Goal: Find specific page/section: Find specific page/section

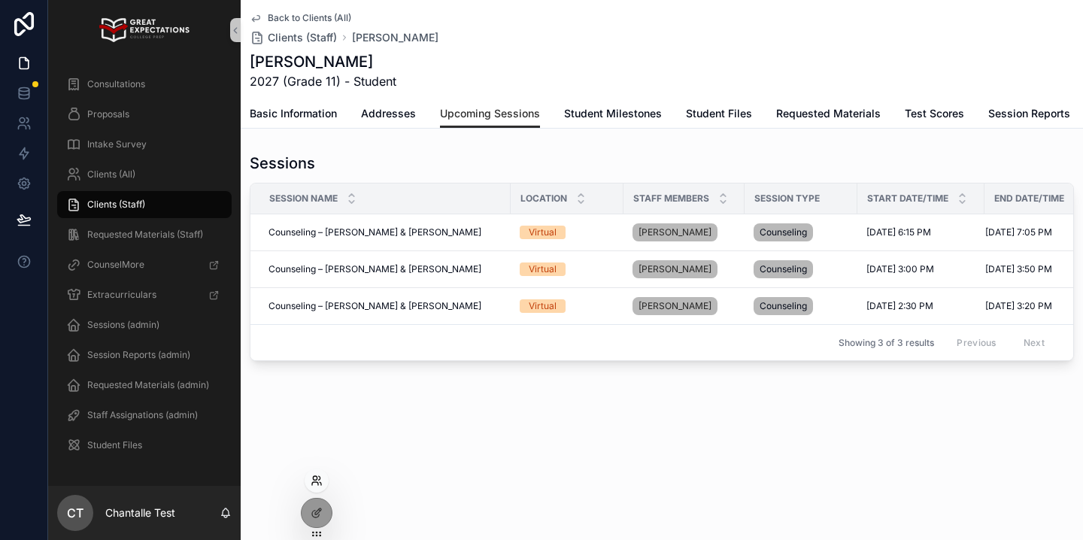
click at [318, 484] on icon at bounding box center [315, 483] width 6 height 3
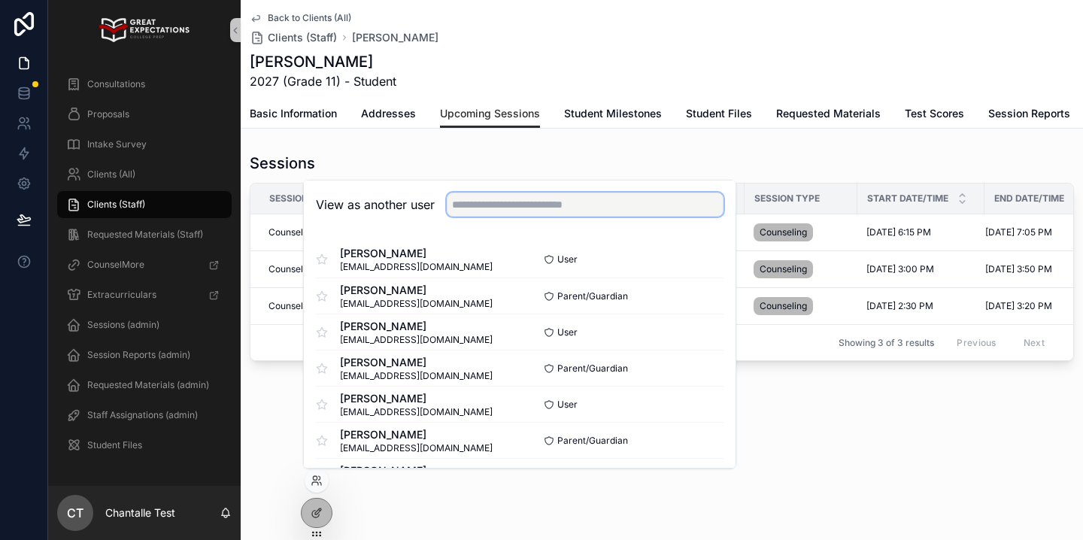
click at [486, 213] on input "text" at bounding box center [585, 204] width 277 height 24
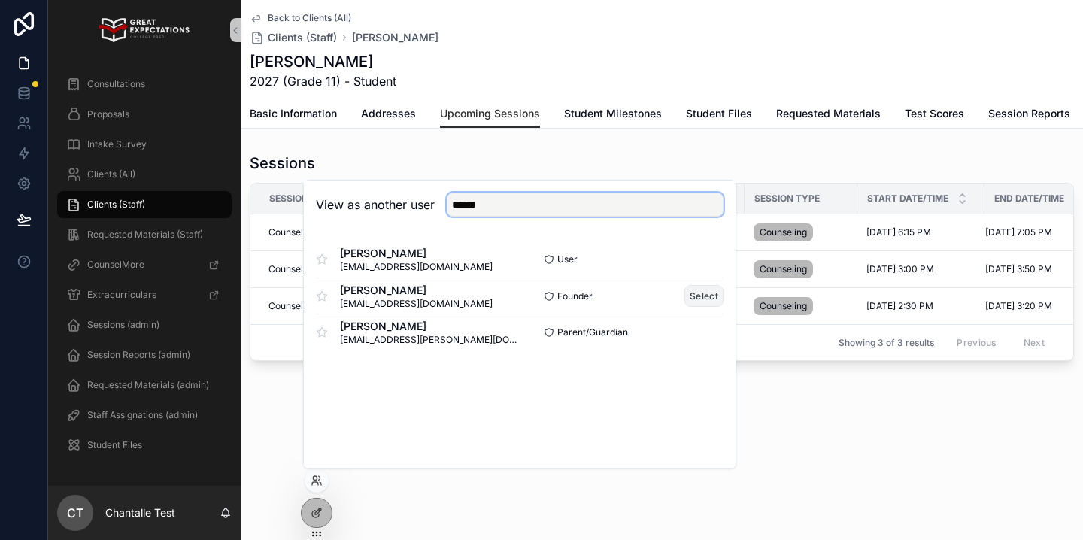
type input "******"
click at [704, 295] on button "Select" at bounding box center [703, 296] width 39 height 22
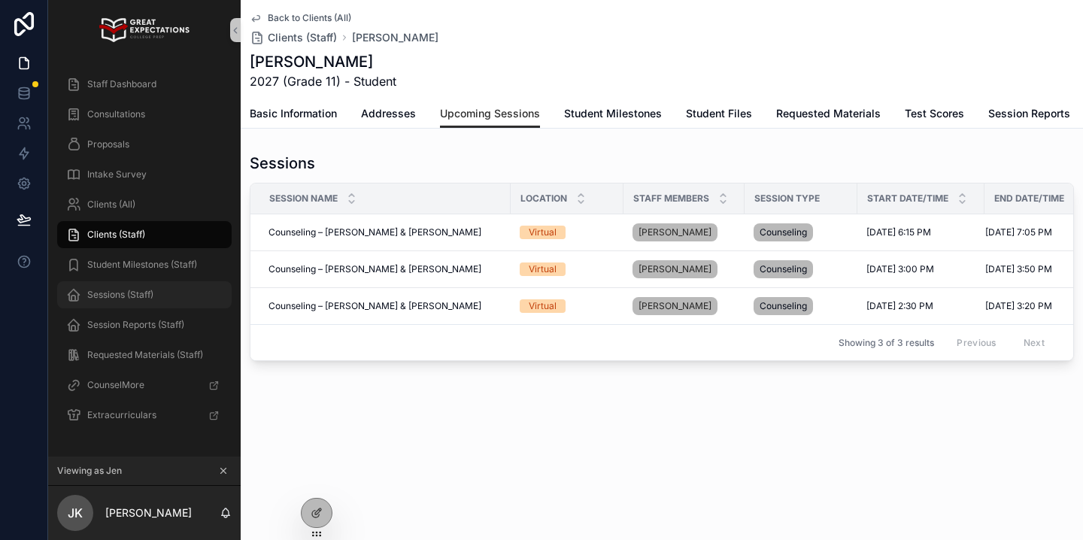
click at [150, 289] on span "Sessions (Staff)" at bounding box center [120, 295] width 66 height 12
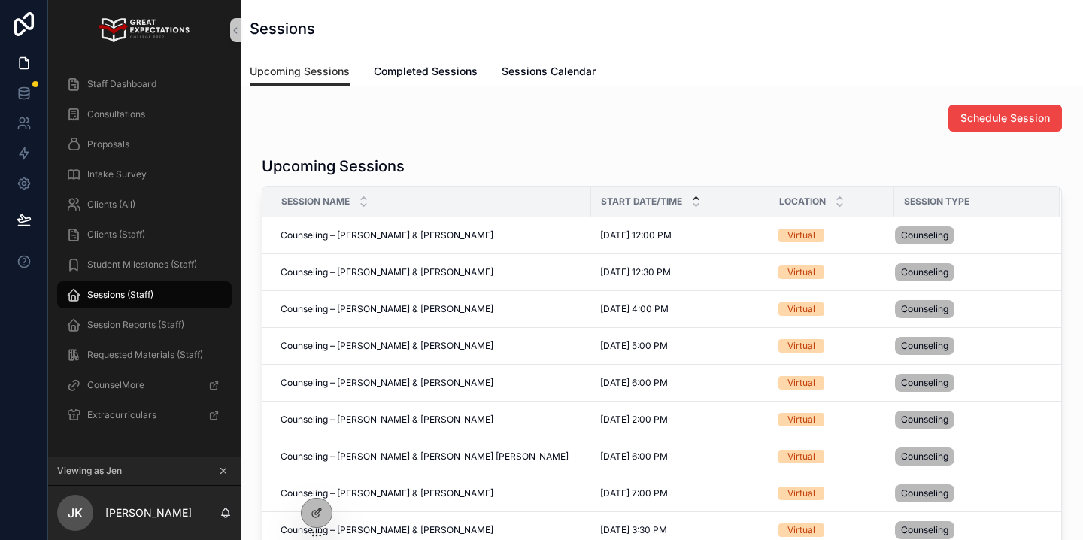
scroll to position [47, 0]
